Goal: Task Accomplishment & Management: Manage account settings

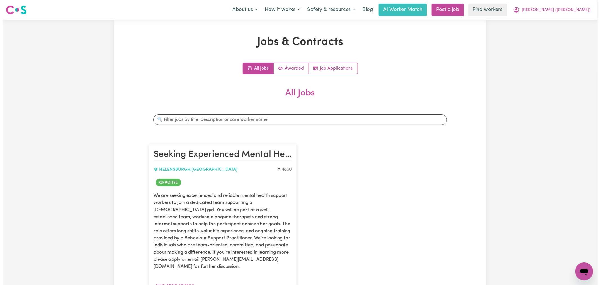
scroll to position [62, 0]
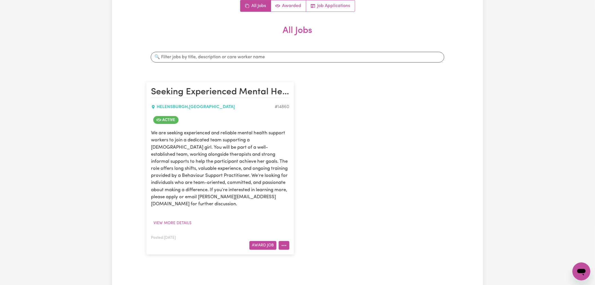
click at [288, 241] on button "More options" at bounding box center [284, 245] width 11 height 9
click at [288, 174] on icon at bounding box center [286, 176] width 5 height 5
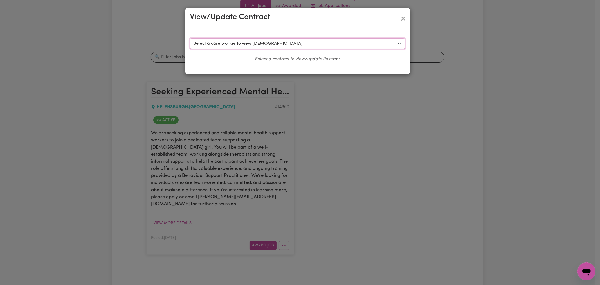
click at [217, 44] on select "Select a care worker to view [DEMOGRAPHIC_DATA] #10620 - [PERSON_NAME] (contrac…" at bounding box center [298, 43] width 216 height 11
select select "10232"
click at [190, 38] on select "Select a care worker to view [DEMOGRAPHIC_DATA] #10620 - [PERSON_NAME] (contrac…" at bounding box center [298, 43] width 216 height 11
select select "WEEKDAY_DAYTIME"
select select "ASSISTANCE_SELF_CARE"
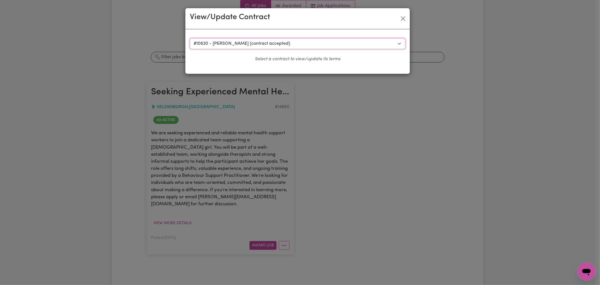
select select "ONE"
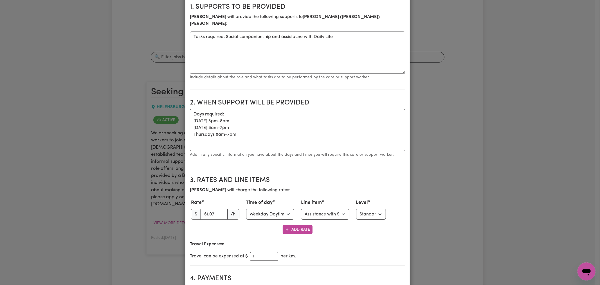
scroll to position [156, 0]
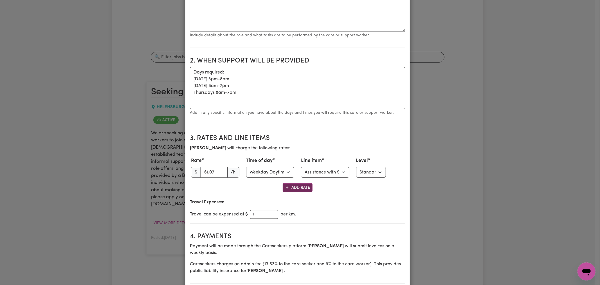
click at [300, 183] on button "Add Rate" at bounding box center [298, 187] width 30 height 9
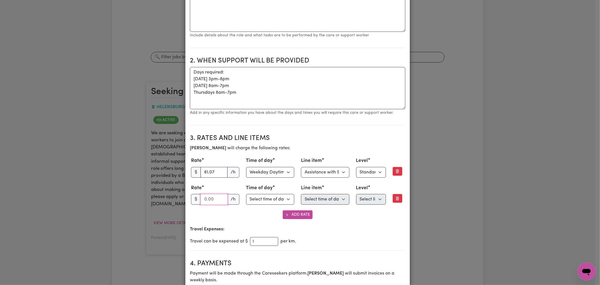
click at [209, 194] on input "number" at bounding box center [214, 199] width 27 height 11
paste input "133.93"
type input "133.93"
click at [286, 194] on select "Select time of day Weekday Daytime Weekday Evening [DATE] [DATE] Public Holiday…" at bounding box center [270, 199] width 48 height 11
select select "WEEKDAY_DAYTIME"
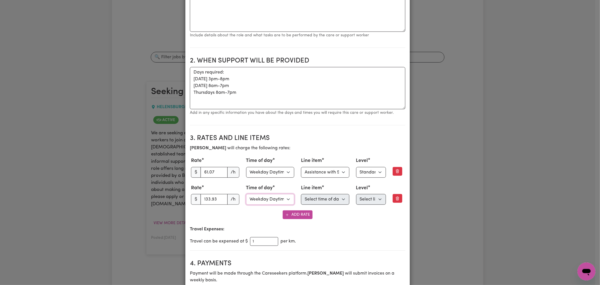
click at [246, 194] on select "Select time of day Weekday Daytime Weekday Evening [DATE] [DATE] Public Holiday…" at bounding box center [270, 199] width 48 height 11
click at [328, 194] on select "Select line item Assistance with Self Care Activities Assistance with personal …" at bounding box center [325, 199] width 48 height 11
select select "COMMUNITY_ACCESS"
click at [301, 194] on select "Select line item Assistance with Self Care Activities Assistance with personal …" at bounding box center [325, 199] width 48 height 11
click at [327, 167] on select "Select line item Assistance with Self Care Activities Assistance with personal …" at bounding box center [325, 172] width 48 height 11
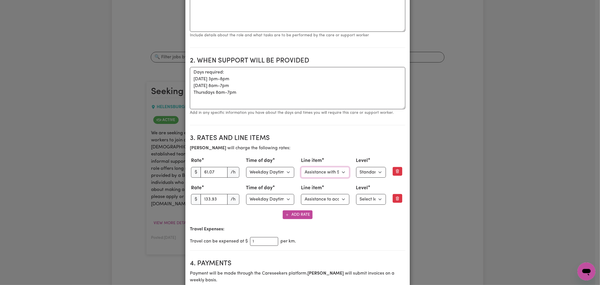
select select "COMMUNITY_ACCESS"
click at [301, 167] on select "Select line item Assistance with Self Care Activities Assistance with personal …" at bounding box center [325, 172] width 48 height 11
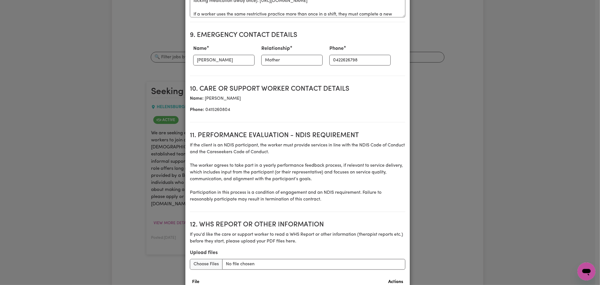
scroll to position [736, 0]
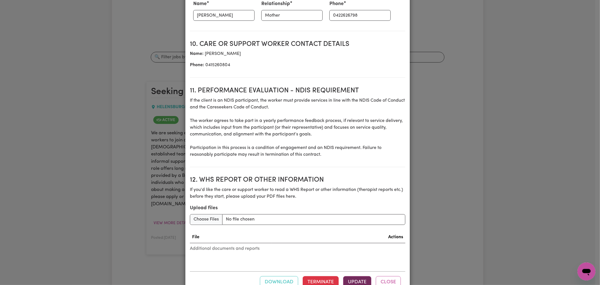
click at [352, 276] on button "Update" at bounding box center [357, 282] width 28 height 12
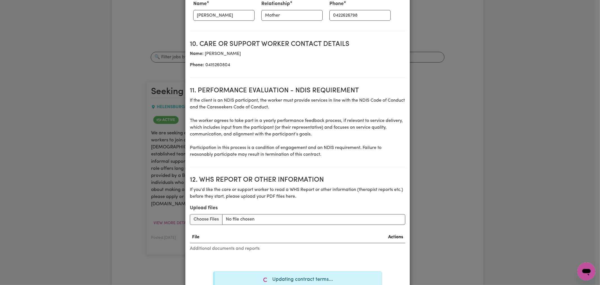
scroll to position [757, 0]
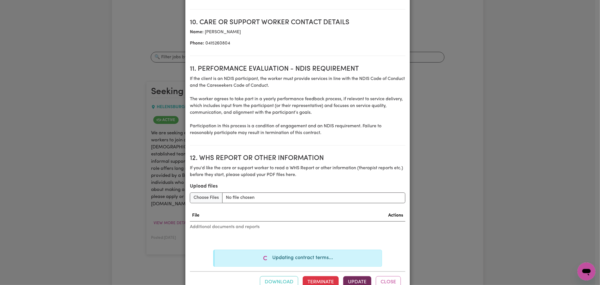
click at [356, 276] on button "Update" at bounding box center [357, 282] width 28 height 12
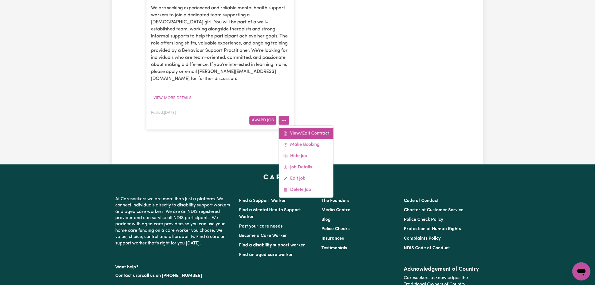
click at [304, 128] on link "View/Edit Contract" at bounding box center [306, 133] width 55 height 11
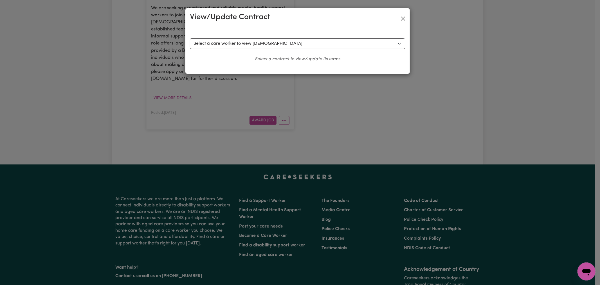
click at [255, 37] on div "Select a contract to view Select a care worker to view contract #10620 - Jade N…" at bounding box center [297, 51] width 225 height 44
click at [256, 44] on select "Select a care worker to view [DEMOGRAPHIC_DATA] #10620 - [PERSON_NAME] (contrac…" at bounding box center [298, 43] width 216 height 11
select select "10232"
click at [190, 38] on select "Select a care worker to view [DEMOGRAPHIC_DATA] #10620 - [PERSON_NAME] (contrac…" at bounding box center [298, 43] width 216 height 11
select select "WEEKDAY_DAYTIME"
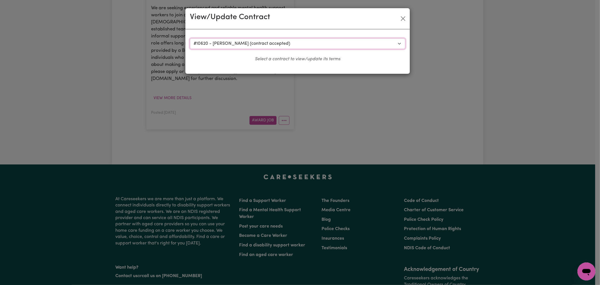
select select "ASSISTANCE_SELF_CARE"
select select "ONE"
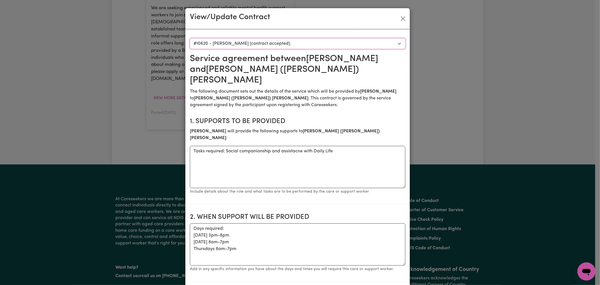
scroll to position [156, 0]
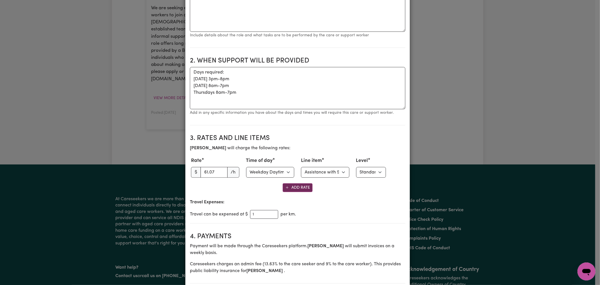
click at [302, 183] on button "Add Rate" at bounding box center [298, 187] width 30 height 9
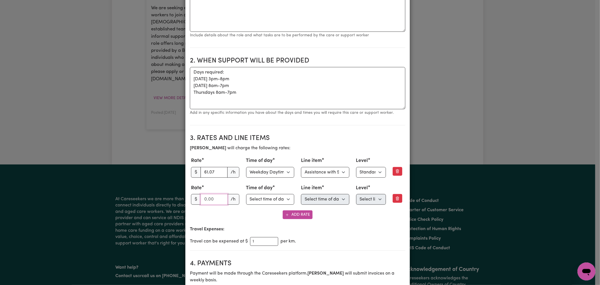
click at [206, 194] on input "number" at bounding box center [214, 199] width 27 height 11
click at [210, 194] on input "number" at bounding box center [214, 199] width 27 height 11
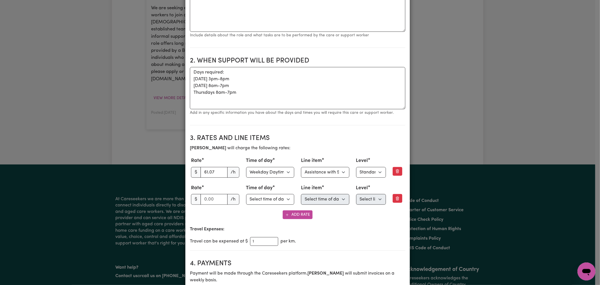
click at [218, 210] on div "Add Rate" at bounding box center [298, 214] width 216 height 9
click at [210, 194] on input "number" at bounding box center [214, 199] width 27 height 11
click at [214, 194] on input "number" at bounding box center [214, 199] width 27 height 11
paste input "133.93"
type input "133.93"
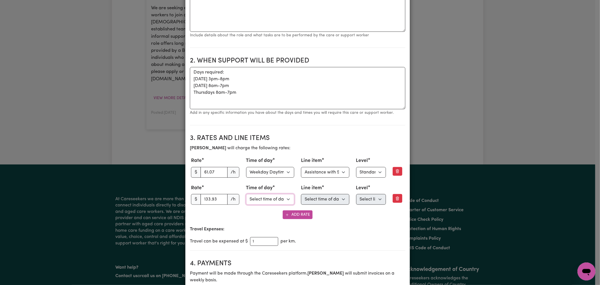
click at [282, 194] on select "Select time of day Weekday Daytime Weekday Evening [DATE] [DATE] Public Holiday…" at bounding box center [270, 199] width 48 height 11
click at [246, 194] on select "Select time of day Weekday Daytime Weekday Evening [DATE] [DATE] Public Holiday…" at bounding box center [270, 199] width 48 height 11
drag, startPoint x: 276, startPoint y: 181, endPoint x: 276, endPoint y: 187, distance: 5.9
click at [276, 194] on select "Select time of day Weekday Daytime Weekday Evening [DATE] [DATE] Public Holiday…" at bounding box center [270, 199] width 48 height 11
select select "WEEKDAY_DAYTIME"
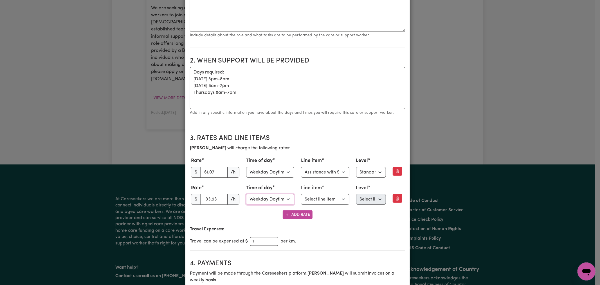
click at [246, 194] on select "Select time of day Weekday Daytime Weekday Evening [DATE] [DATE] Public Holiday…" at bounding box center [270, 199] width 48 height 11
click at [328, 194] on select "Select line item Assistance with Self Care Activities Assistance with personal …" at bounding box center [325, 199] width 48 height 11
select select "COMMUNITY_ACCESS"
click at [301, 194] on select "Select line item Assistance with Self Care Activities Assistance with personal …" at bounding box center [325, 199] width 48 height 11
click at [373, 194] on select "Select level Standard Level 1 High Intensity Level 2" at bounding box center [371, 199] width 30 height 11
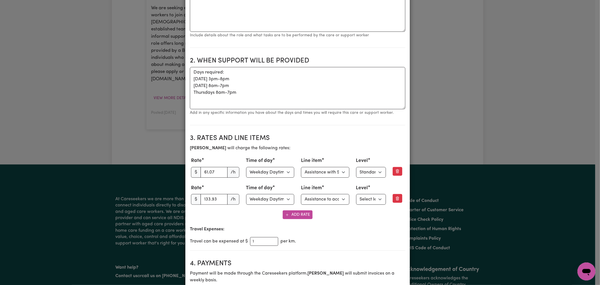
drag, startPoint x: 327, startPoint y: 199, endPoint x: 330, endPoint y: 202, distance: 3.8
click at [327, 210] on div "Add Rate" at bounding box center [298, 214] width 216 height 9
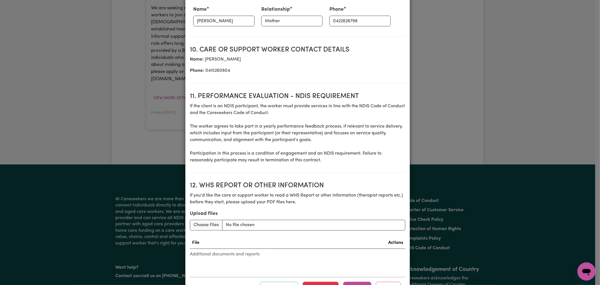
scroll to position [736, 0]
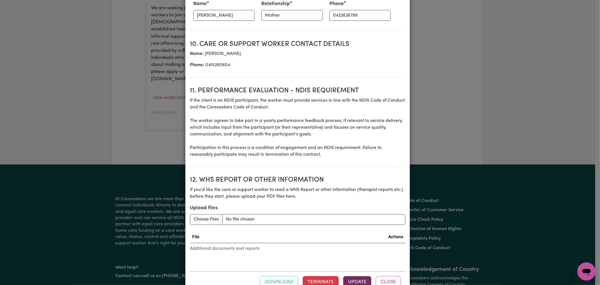
click at [360, 276] on button "Update" at bounding box center [357, 282] width 28 height 12
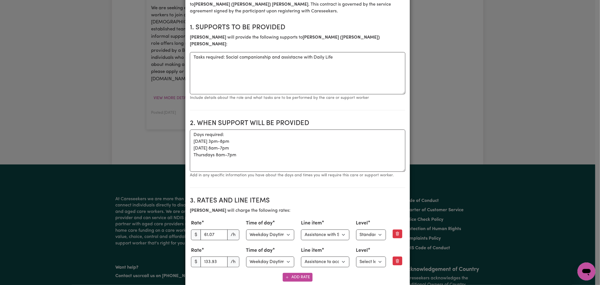
scroll to position [0, 0]
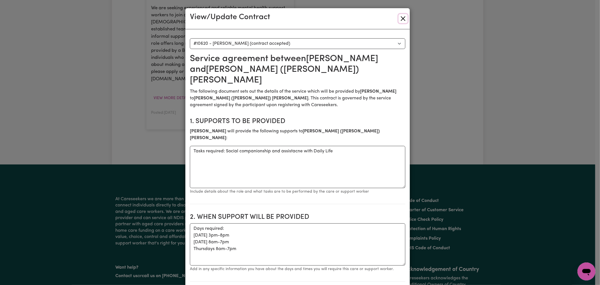
drag, startPoint x: 402, startPoint y: 21, endPoint x: 428, endPoint y: 24, distance: 26.3
click at [402, 21] on button "Close" at bounding box center [403, 18] width 9 height 9
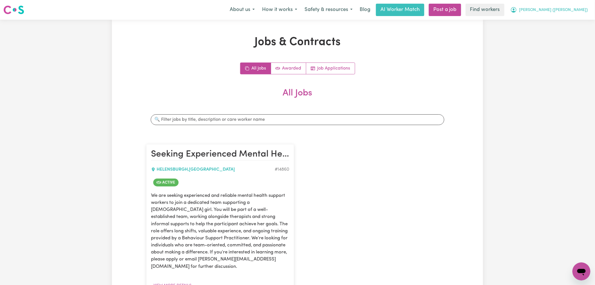
click at [583, 12] on span "[PERSON_NAME] ([PERSON_NAME])" at bounding box center [554, 10] width 69 height 6
click at [573, 31] on link "Logout" at bounding box center [569, 32] width 44 height 11
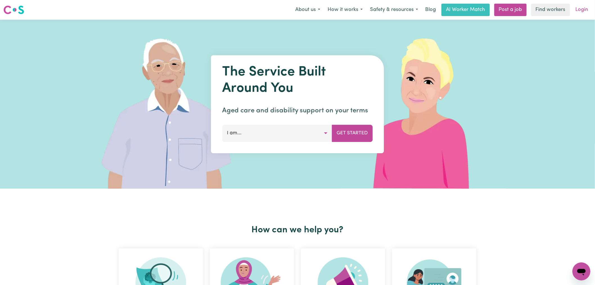
click at [581, 4] on link "Login" at bounding box center [582, 10] width 19 height 12
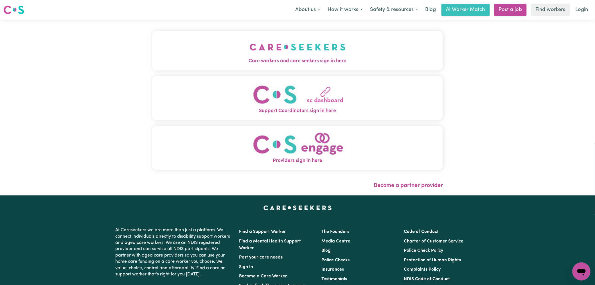
click at [201, 46] on button "Care workers and care seekers sign in here" at bounding box center [297, 50] width 291 height 39
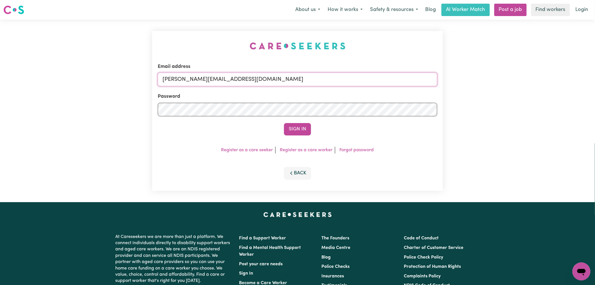
click at [263, 80] on input "lindsay@careseekers.com.au" at bounding box center [298, 80] width 280 height 14
drag, startPoint x: 313, startPoint y: 83, endPoint x: 192, endPoint y: 81, distance: 120.2
click at [192, 81] on input "superuser~CaronuttingMMJ@careseekers.com.au" at bounding box center [298, 80] width 280 height 14
click at [284, 123] on button "Sign In" at bounding box center [297, 129] width 27 height 12
drag, startPoint x: 209, startPoint y: 80, endPoint x: 192, endPoint y: 80, distance: 17.2
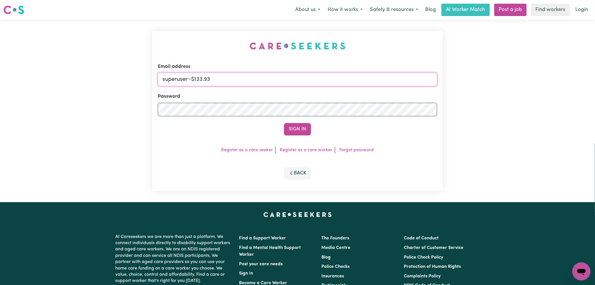
click at [192, 80] on input "superuser~$133.93" at bounding box center [298, 80] width 280 height 14
paste input "raynekalie@careseekers.com.au"
click at [193, 77] on input "superuser~ raynekalie@careseekers.com.au" at bounding box center [298, 80] width 280 height 14
type input "superuser~raynekalie@careseekers.com.au"
click at [284, 123] on button "Sign In" at bounding box center [297, 129] width 27 height 12
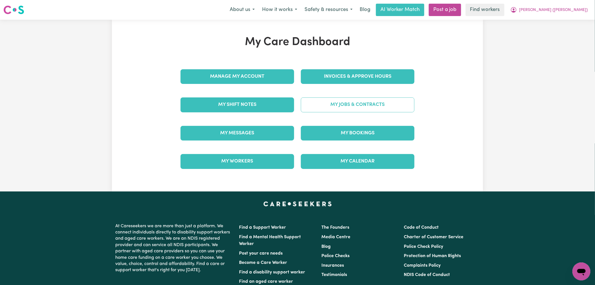
click at [372, 106] on link "My Jobs & Contracts" at bounding box center [358, 104] width 114 height 15
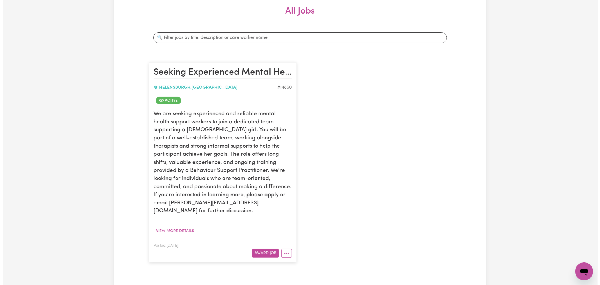
scroll to position [219, 0]
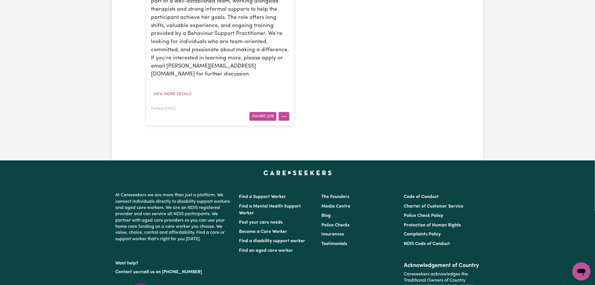
click at [286, 114] on icon "More options" at bounding box center [284, 117] width 6 height 6
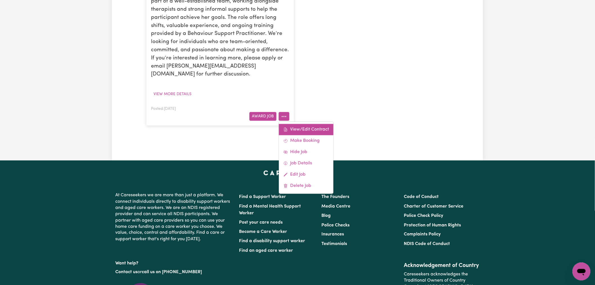
click at [302, 125] on link "View/Edit Contract" at bounding box center [306, 129] width 55 height 11
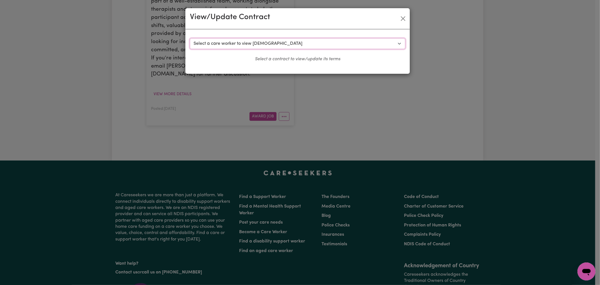
click at [281, 43] on select "Select a care worker to view [DEMOGRAPHIC_DATA] #10620 - [PERSON_NAME] (contrac…" at bounding box center [298, 43] width 216 height 11
select select "10232"
click at [190, 38] on select "Select a care worker to view [DEMOGRAPHIC_DATA] #10620 - [PERSON_NAME] (contrac…" at bounding box center [298, 43] width 216 height 11
select select "WEEKDAY_DAYTIME"
select select "ASSISTANCE_SELF_CARE"
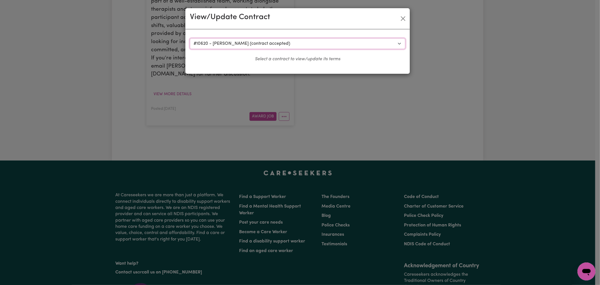
select select "ONE"
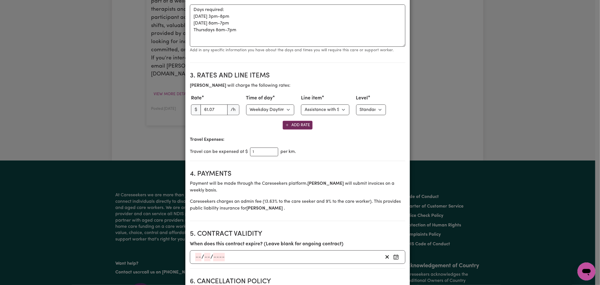
click at [296, 121] on button "Add Rate" at bounding box center [298, 125] width 30 height 9
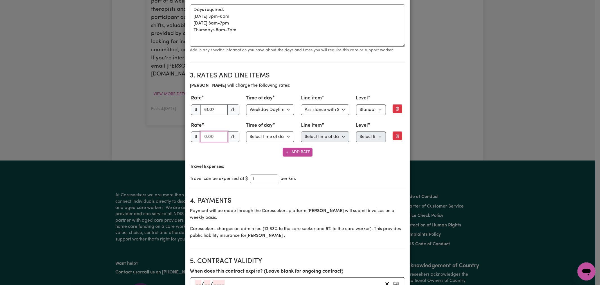
click at [211, 131] on input "number" at bounding box center [214, 136] width 27 height 11
paste input "133.93"
type input "133.93"
drag, startPoint x: 261, startPoint y: 120, endPoint x: 262, endPoint y: 124, distance: 4.1
click at [261, 131] on select "Select time of day Weekday Daytime Weekday Evening [DATE] [DATE] Public Holiday…" at bounding box center [270, 136] width 48 height 11
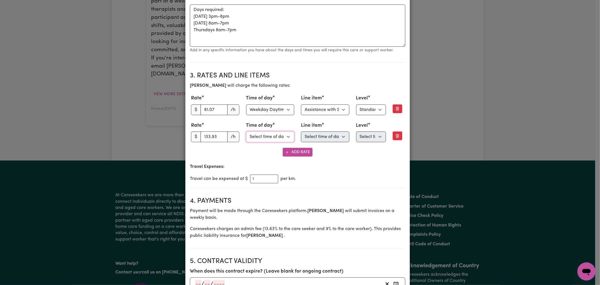
select select "WEEKDAY_DAYTIME"
click at [246, 131] on select "Select time of day Weekday Daytime Weekday Evening [DATE] [DATE] Public Holiday…" at bounding box center [270, 136] width 48 height 11
click at [319, 131] on select "Select line item Assistance with Self Care Activities Assistance with personal …" at bounding box center [325, 136] width 48 height 11
select select "COMMUNITY_ACCESS"
click at [301, 131] on select "Select line item Assistance with Self Care Activities Assistance with personal …" at bounding box center [325, 136] width 48 height 11
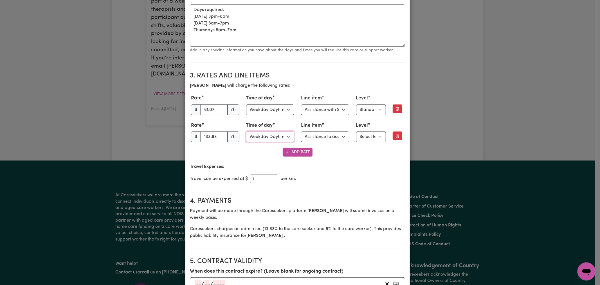
click at [278, 131] on select "Select time of day Weekday Daytime Weekday Evening [DATE] [DATE] Public Holiday…" at bounding box center [270, 136] width 48 height 11
select select "PUBLIC_HOLIDAY"
click at [246, 131] on select "Select time of day Weekday Daytime Weekday Evening [DATE] [DATE] Public Holiday…" at bounding box center [270, 136] width 48 height 11
click at [324, 131] on select "Select line item Assistance with Self Care Activities Assistance with personal …" at bounding box center [325, 136] width 48 height 11
click at [301, 131] on select "Select line item Assistance with Self Care Activities Assistance with personal …" at bounding box center [325, 136] width 48 height 11
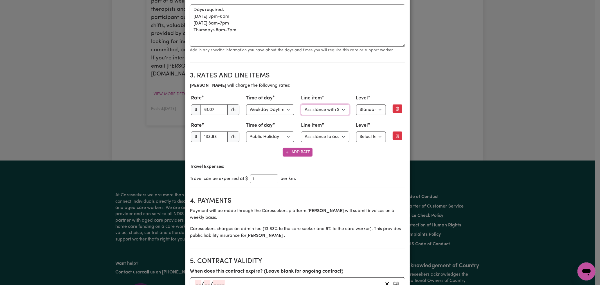
click at [337, 104] on select "Select line item Assistance with Self Care Activities Assistance with personal …" at bounding box center [325, 109] width 48 height 11
select select "COMMUNITY_ACCESS"
click at [301, 104] on select "Select line item Assistance with Self Care Activities Assistance with personal …" at bounding box center [325, 109] width 48 height 11
click at [370, 131] on select "Select level Standard Level 1 High Intensity Level 2" at bounding box center [371, 136] width 30 height 11
select select "ONE"
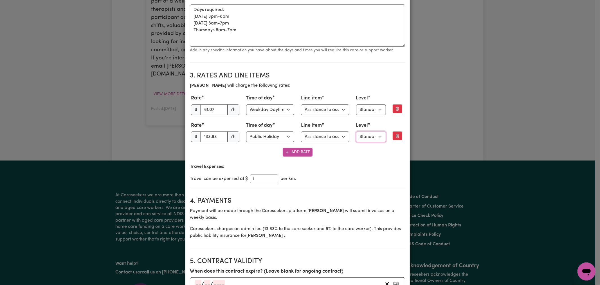
click at [356, 131] on select "Select level Standard Level 1 High Intensity Level 2" at bounding box center [371, 136] width 30 height 11
click at [371, 148] on div "Add Rate" at bounding box center [298, 152] width 216 height 9
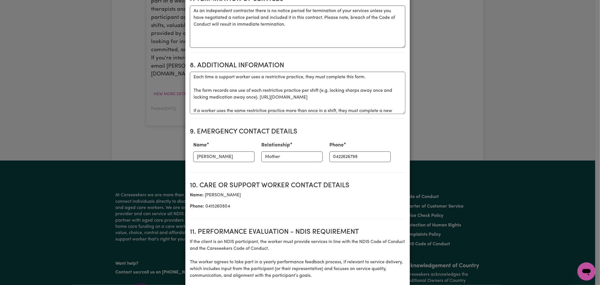
scroll to position [736, 0]
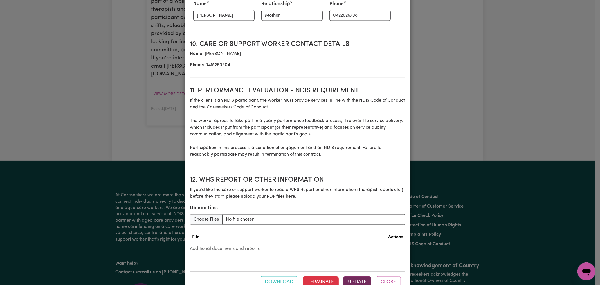
click at [349, 276] on button "Update" at bounding box center [357, 282] width 28 height 12
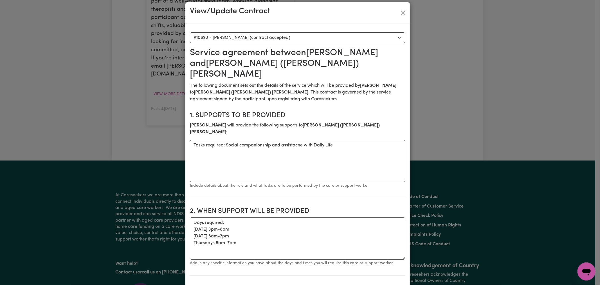
scroll to position [0, 0]
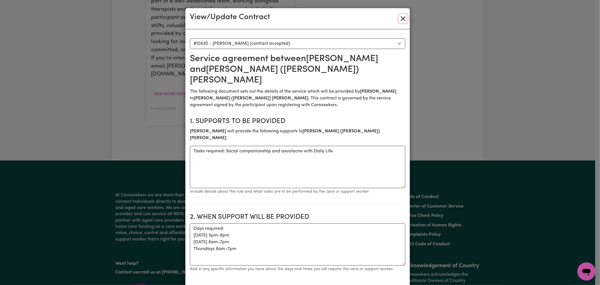
click at [401, 19] on button "Close" at bounding box center [403, 18] width 9 height 9
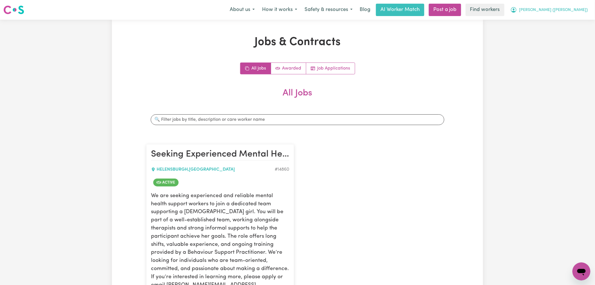
click at [587, 5] on button "[PERSON_NAME] ([PERSON_NAME])" at bounding box center [549, 10] width 85 height 12
click at [565, 30] on link "Logout" at bounding box center [569, 32] width 44 height 11
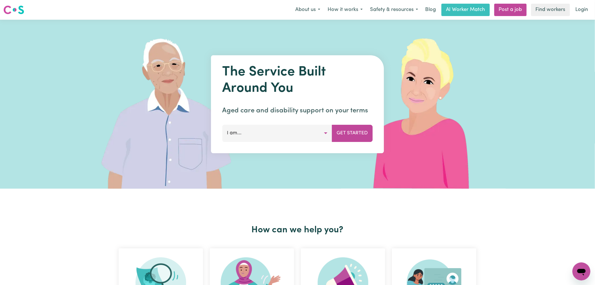
click at [582, 1] on nav "Menu About us How it works Safety & resources Blog AI Worker Match Post a job F…" at bounding box center [297, 10] width 595 height 20
click at [581, 10] on link "Login" at bounding box center [582, 10] width 19 height 12
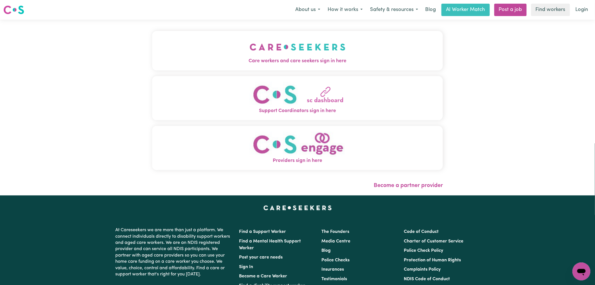
click at [181, 60] on span "Care workers and care seekers sign in here" at bounding box center [297, 60] width 291 height 7
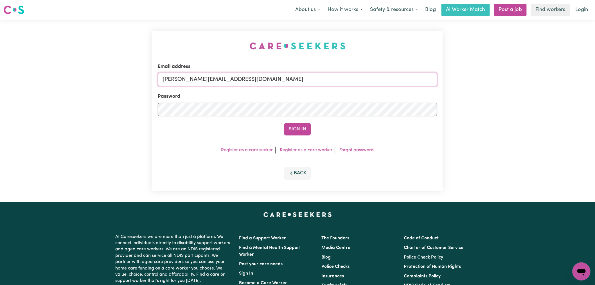
click at [270, 80] on input "lindsay@careseekers.com.au" at bounding box center [298, 80] width 280 height 14
drag, startPoint x: 296, startPoint y: 83, endPoint x: 189, endPoint y: 77, distance: 107.4
click at [189, 77] on input "superuserjadenewberry026@gmail.com" at bounding box center [298, 80] width 280 height 14
type input "superuser~jadenewberry026@gmail.com"
click at [284, 123] on button "Sign In" at bounding box center [297, 129] width 27 height 12
